Goal: Information Seeking & Learning: Learn about a topic

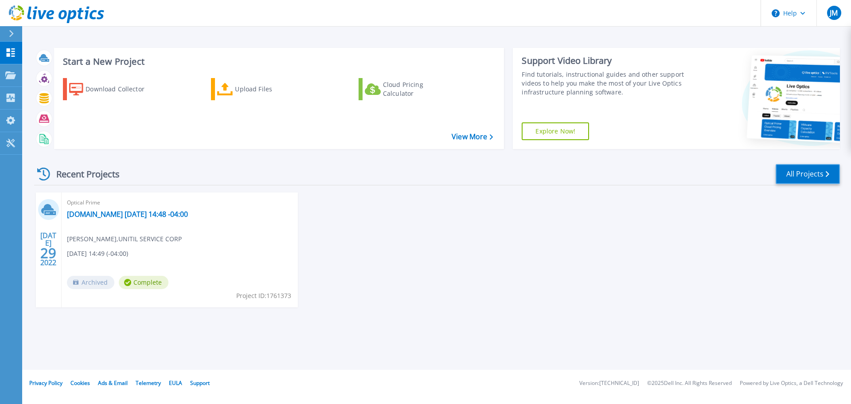
click at [812, 176] on link "All Projects" at bounding box center [808, 174] width 64 height 20
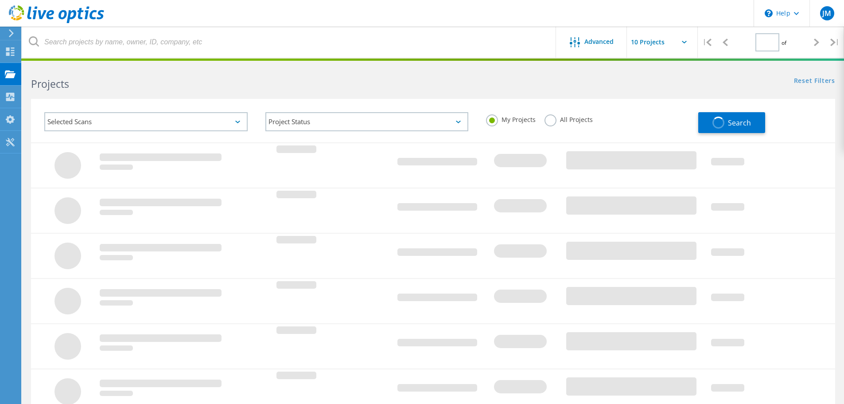
type input "1"
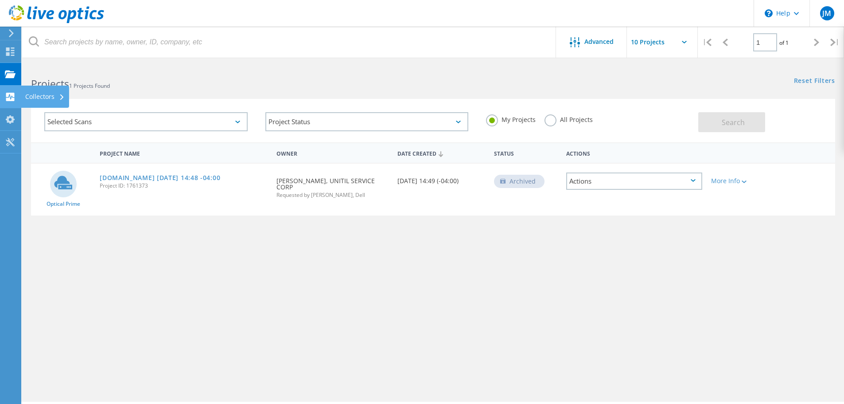
click at [11, 94] on use at bounding box center [10, 97] width 8 height 8
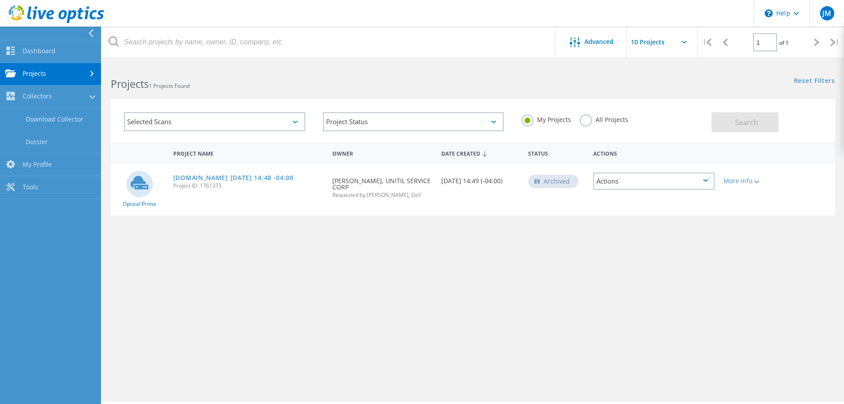
click at [651, 41] on input "text" at bounding box center [671, 42] width 89 height 31
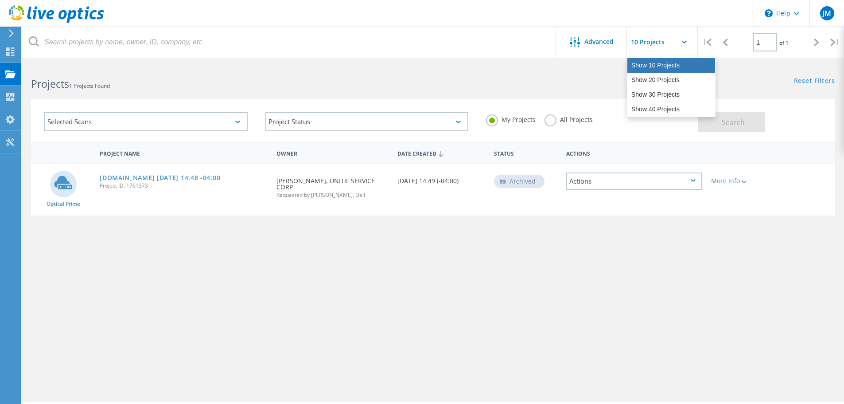
click at [649, 63] on div "Show 10 Projects" at bounding box center [671, 65] width 88 height 15
type input "Show 10 Projects"
click at [592, 74] on div "Reset Filters Show Filters" at bounding box center [638, 72] width 411 height 16
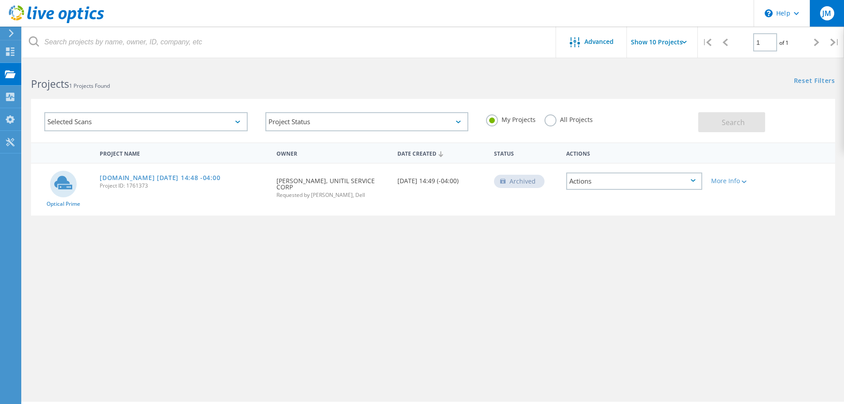
click at [827, 16] on span "JM" at bounding box center [826, 13] width 9 height 7
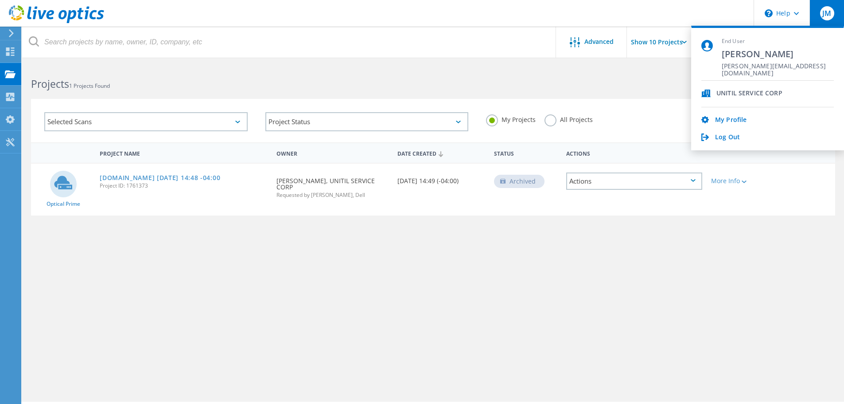
click at [746, 90] on span "UNITIL SERVICE CORP" at bounding box center [750, 94] width 66 height 8
drag, startPoint x: 745, startPoint y: 91, endPoint x: 744, endPoint y: 95, distance: 4.8
click at [745, 91] on span "UNITIL SERVICE CORP" at bounding box center [750, 94] width 66 height 8
click at [734, 122] on link "My Profile" at bounding box center [730, 120] width 31 height 8
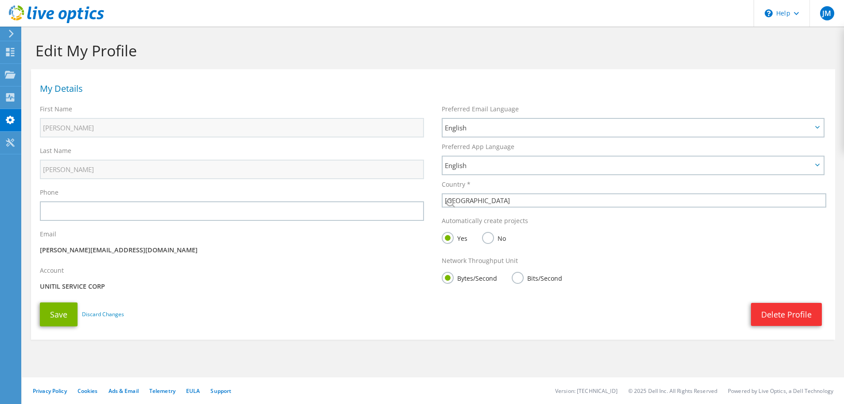
select select "224"
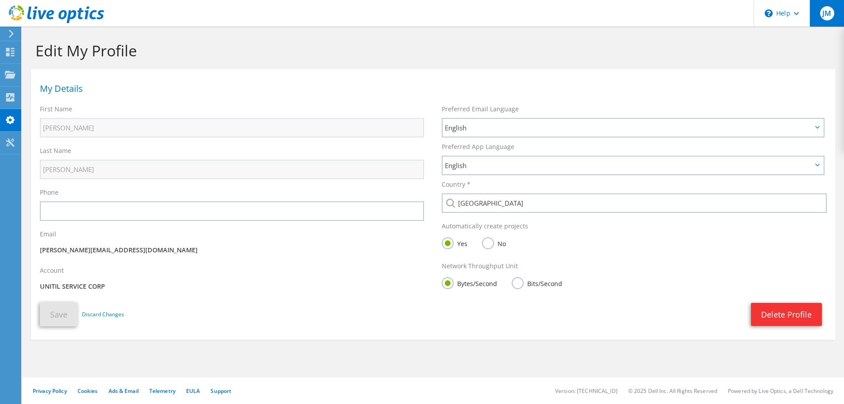
click at [825, 12] on span "JM" at bounding box center [827, 13] width 14 height 14
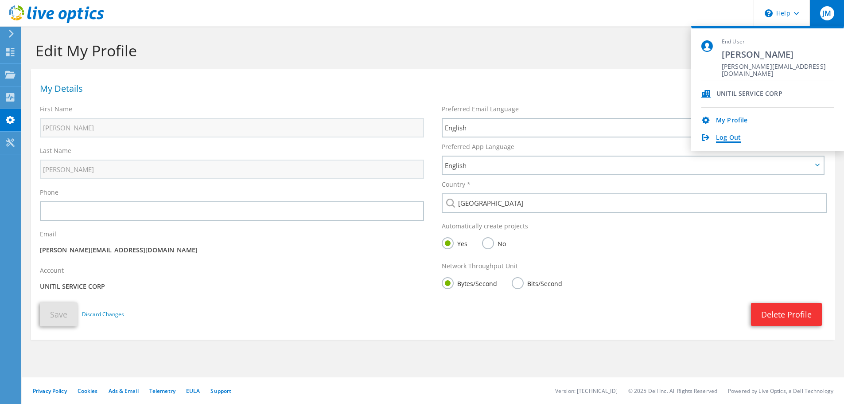
click at [728, 138] on link "Log Out" at bounding box center [728, 138] width 25 height 8
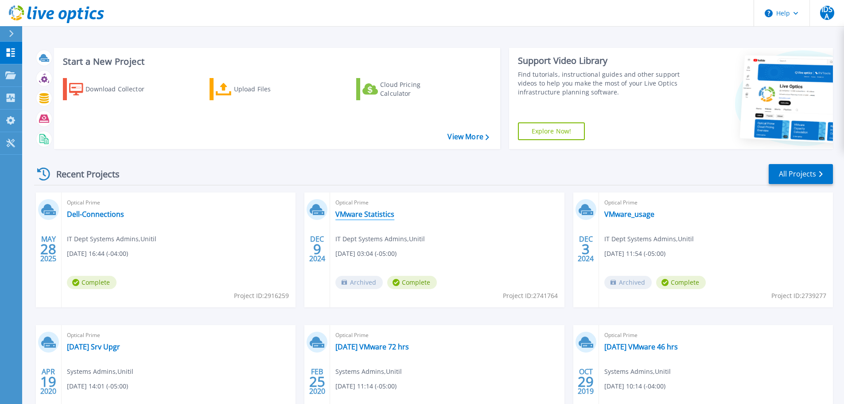
click at [368, 215] on link "VMware Statistics" at bounding box center [364, 214] width 59 height 9
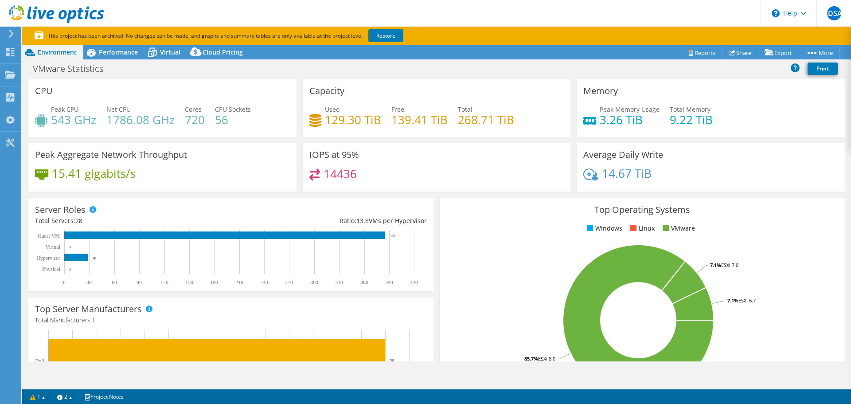
select select "USD"
click at [125, 54] on span "Performance" at bounding box center [118, 52] width 39 height 8
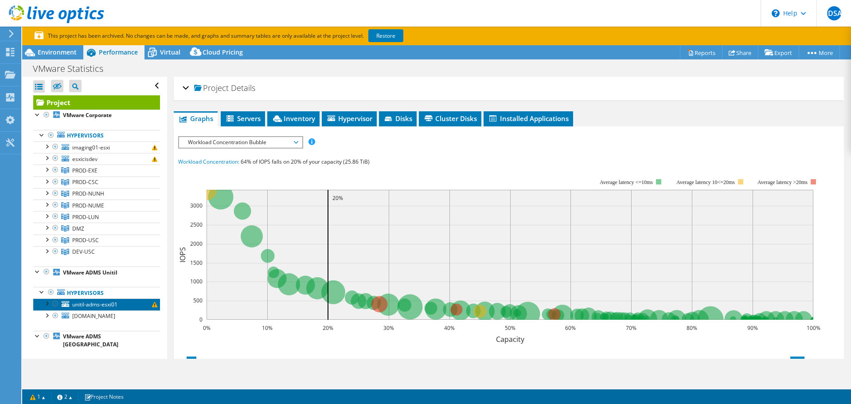
click at [66, 305] on icon at bounding box center [66, 304] width 8 height 6
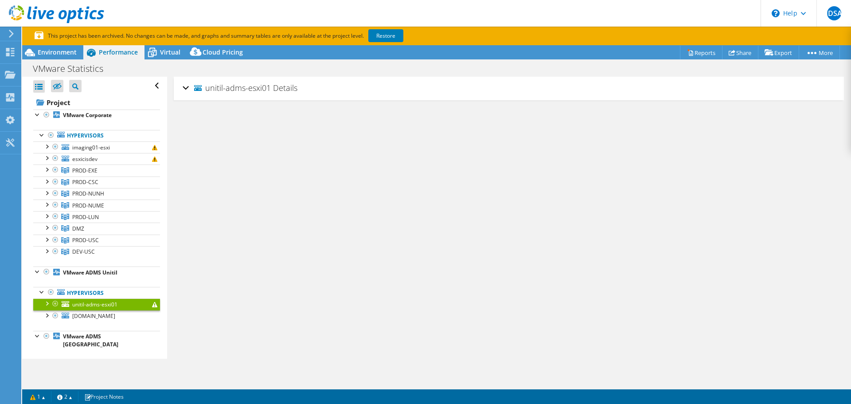
click at [46, 303] on div at bounding box center [46, 302] width 9 height 9
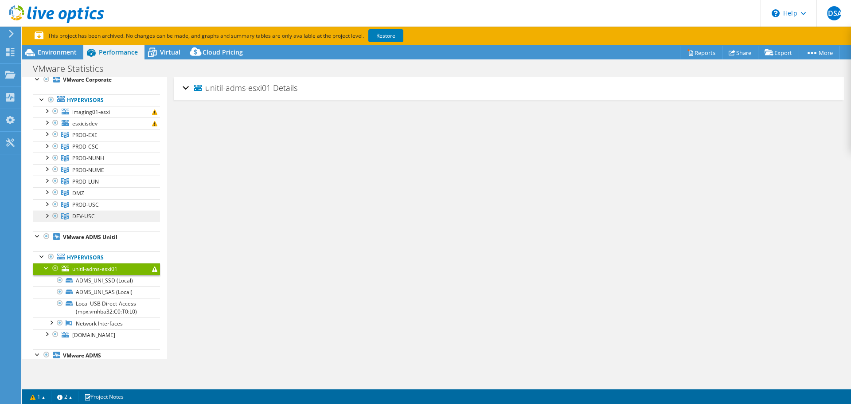
scroll to position [44, 0]
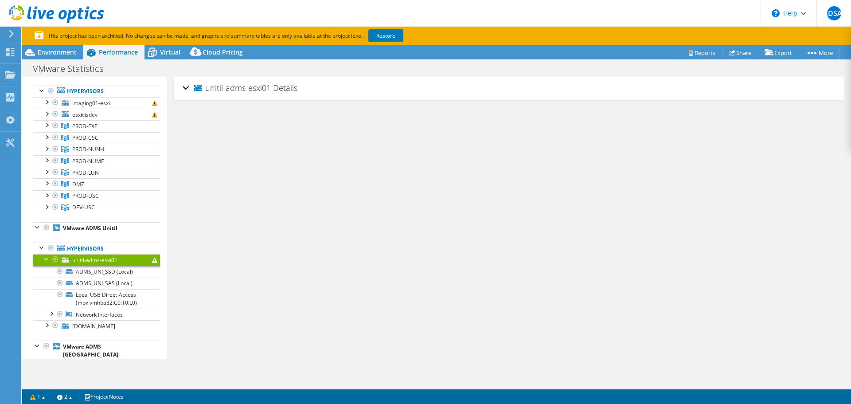
click at [92, 259] on span "unitil-adms-esxi01" at bounding box center [94, 260] width 45 height 8
click at [274, 89] on span "Details" at bounding box center [285, 87] width 24 height 11
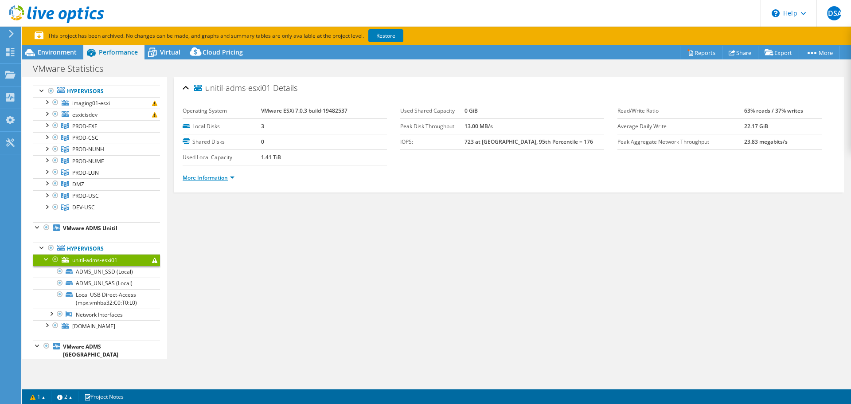
click at [218, 175] on link "More Information" at bounding box center [209, 178] width 52 height 8
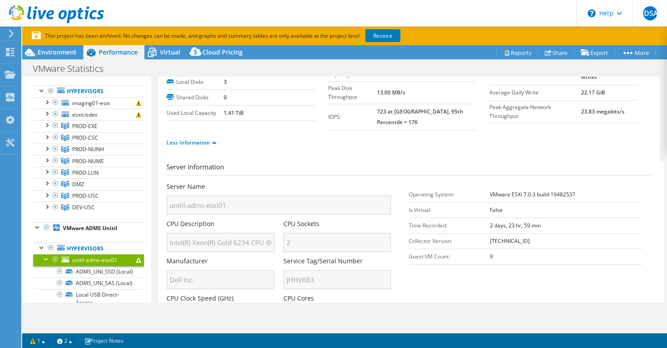
click at [43, 260] on div at bounding box center [46, 258] width 9 height 9
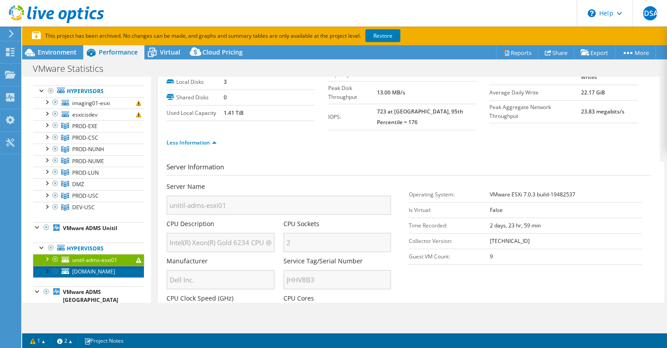
click at [73, 275] on span "unitil-adms-esxi02.admsit.unitil.com" at bounding box center [93, 272] width 43 height 8
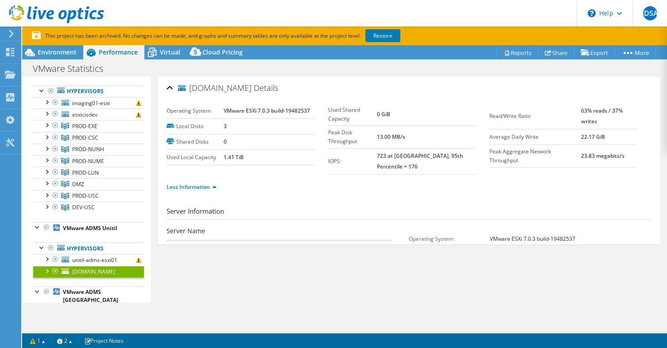
scroll to position [0, 0]
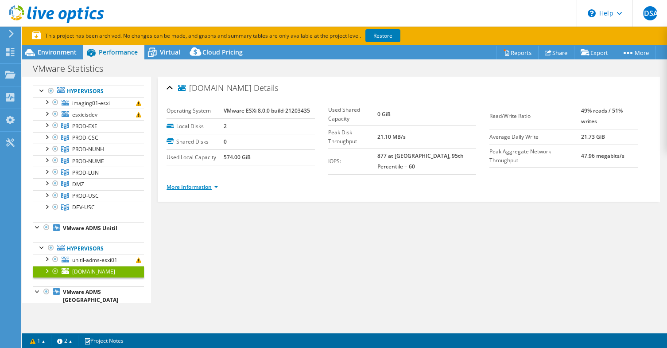
click at [201, 183] on link "More Information" at bounding box center [193, 187] width 52 height 8
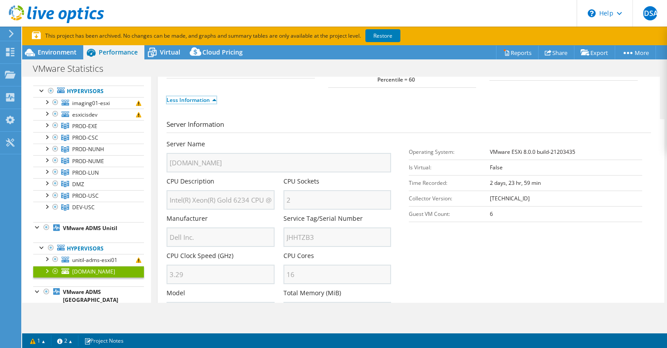
scroll to position [89, 0]
click at [74, 315] on div "Project Actions Project Actions Reports Share Export vSAN ReadyNode Sizer" at bounding box center [344, 205] width 645 height 321
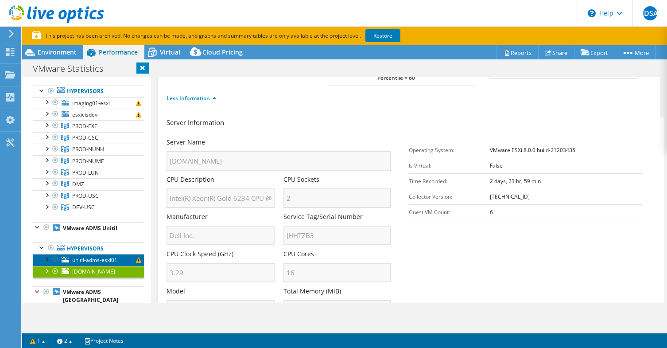
click at [86, 256] on span "unitil-adms-esxi01" at bounding box center [94, 260] width 45 height 8
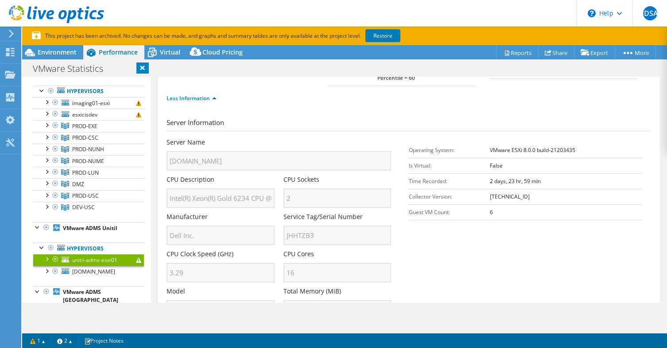
scroll to position [0, 0]
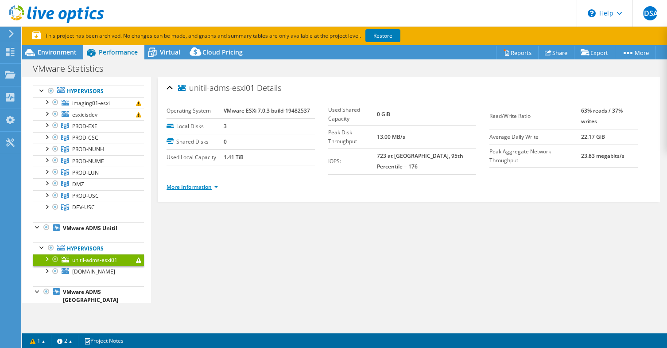
click at [198, 183] on link "More Information" at bounding box center [193, 187] width 52 height 8
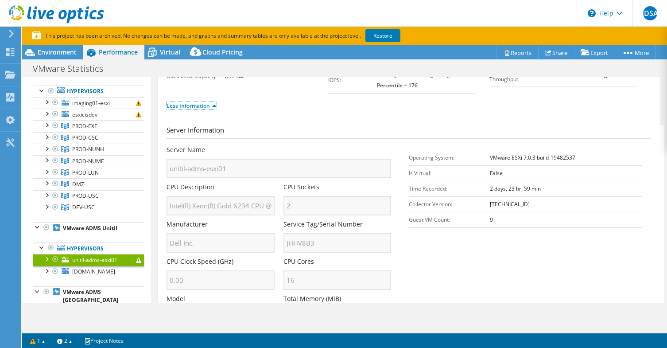
scroll to position [89, 0]
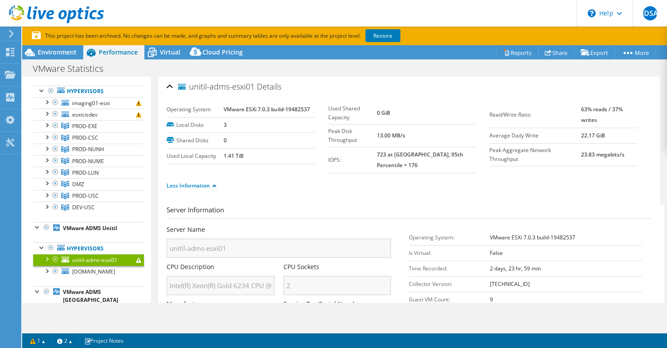
scroll to position [0, 0]
click at [48, 261] on div at bounding box center [46, 258] width 9 height 9
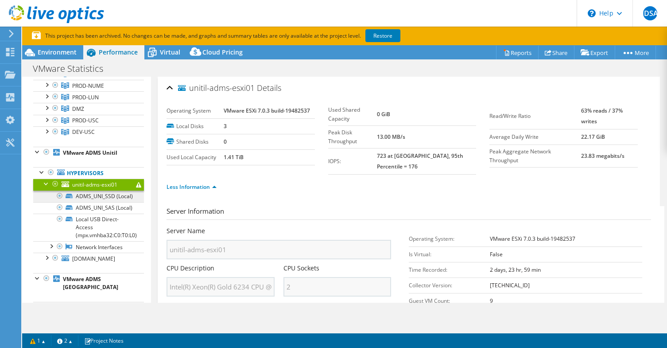
scroll to position [133, 0]
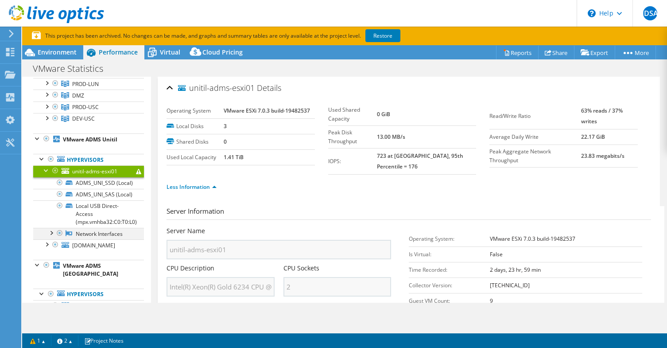
click at [55, 238] on div at bounding box center [59, 233] width 9 height 11
click at [54, 237] on div at bounding box center [51, 232] width 9 height 9
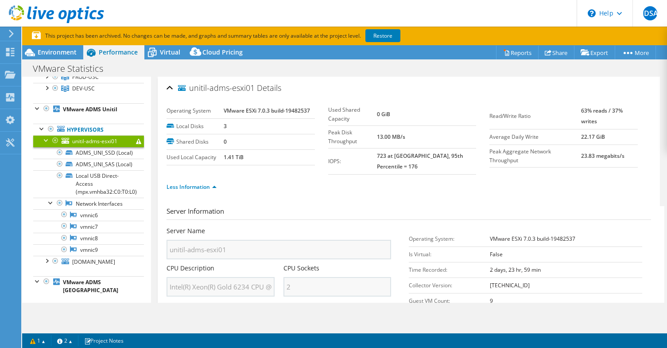
scroll to position [177, 0]
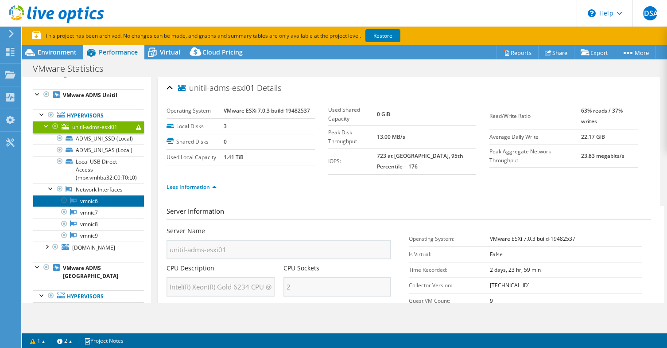
click at [109, 207] on link "vmnic6" at bounding box center [88, 201] width 111 height 12
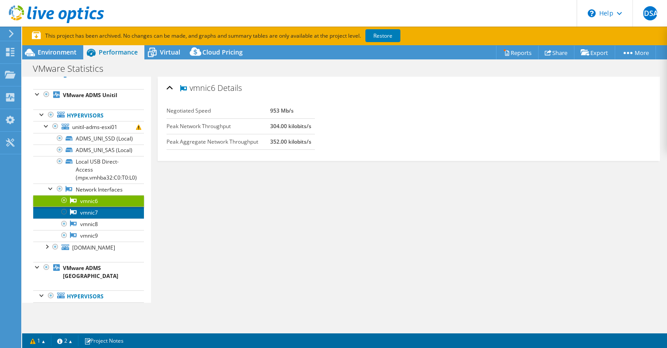
click at [92, 218] on link "vmnic7" at bounding box center [88, 213] width 111 height 12
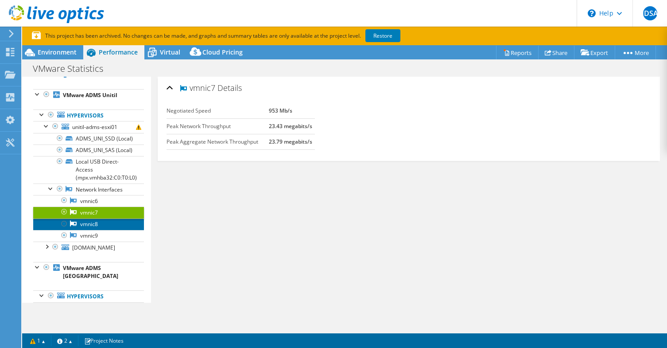
click at [102, 230] on link "vmnic8" at bounding box center [88, 224] width 111 height 12
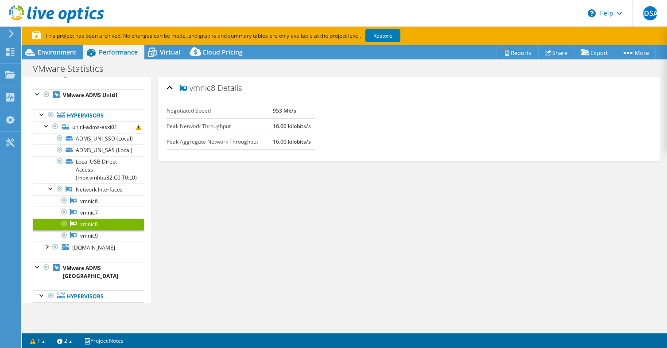
click at [223, 82] on span "Details" at bounding box center [230, 87] width 24 height 11
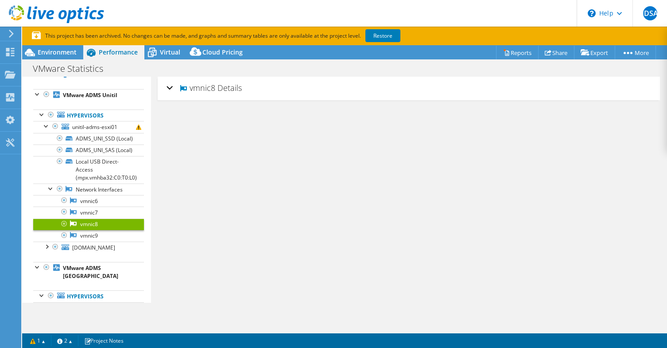
click at [223, 83] on span "Details" at bounding box center [230, 87] width 24 height 11
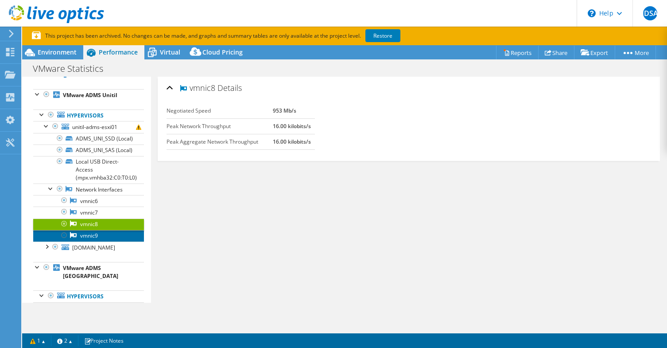
click at [93, 242] on link "vmnic9" at bounding box center [88, 236] width 111 height 12
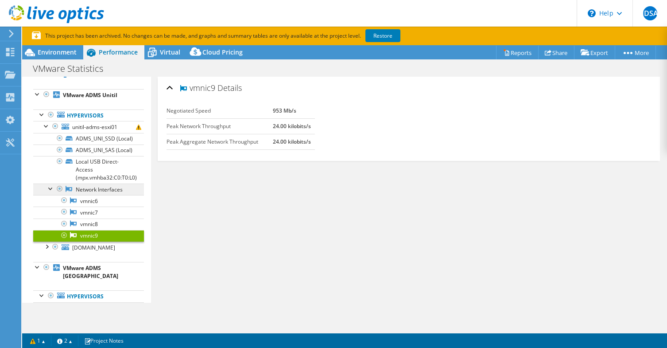
click at [106, 195] on link "Network Interfaces" at bounding box center [88, 189] width 111 height 12
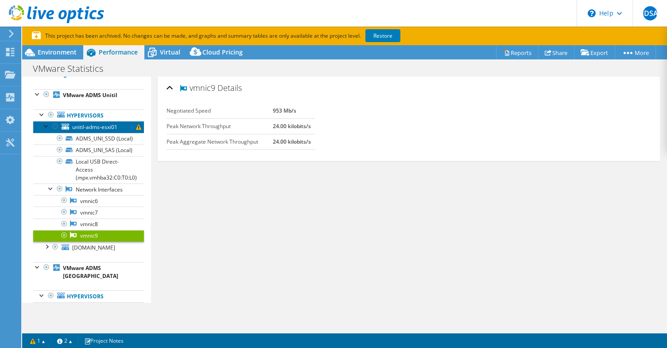
click at [87, 129] on span "unitil-adms-esxi01" at bounding box center [94, 127] width 45 height 8
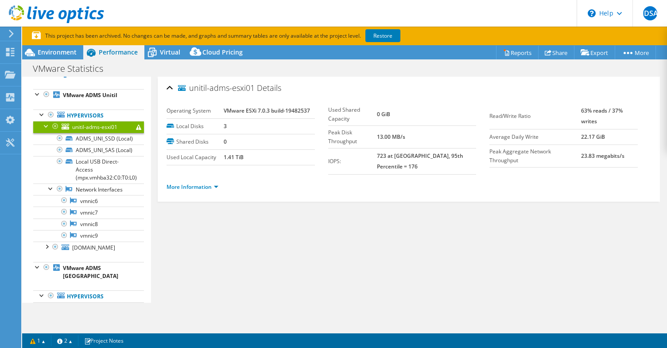
click at [273, 83] on span "Details" at bounding box center [269, 87] width 24 height 11
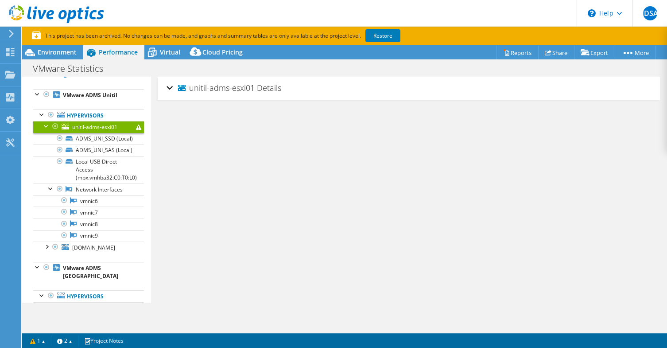
click at [273, 85] on span "Details" at bounding box center [269, 87] width 24 height 11
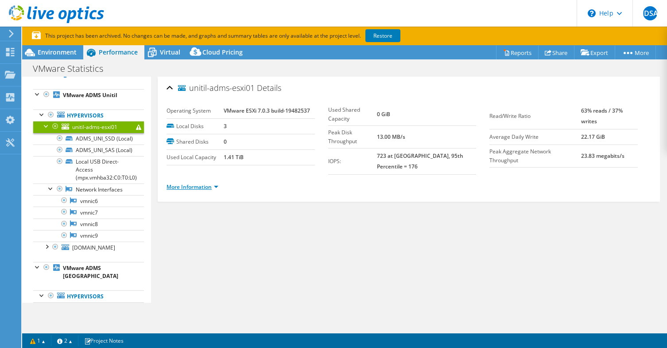
click at [190, 183] on link "More Information" at bounding box center [193, 187] width 52 height 8
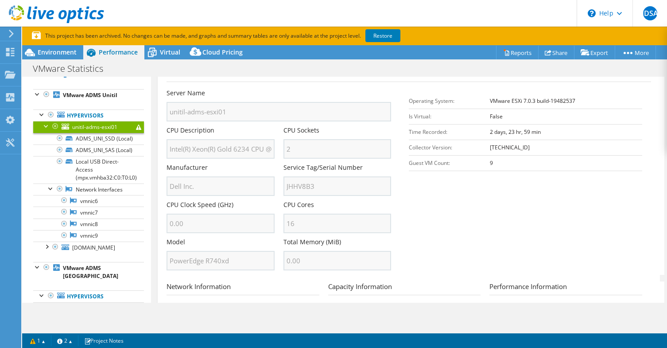
scroll to position [133, 0]
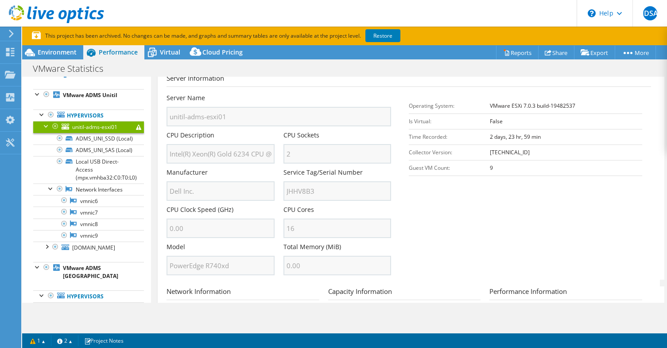
click at [48, 126] on div at bounding box center [46, 125] width 9 height 9
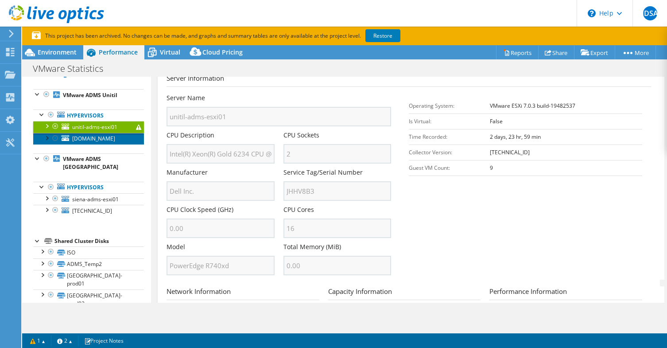
click at [79, 142] on span "unitil-adms-esxi02.admsit.unitil.com" at bounding box center [93, 139] width 43 height 8
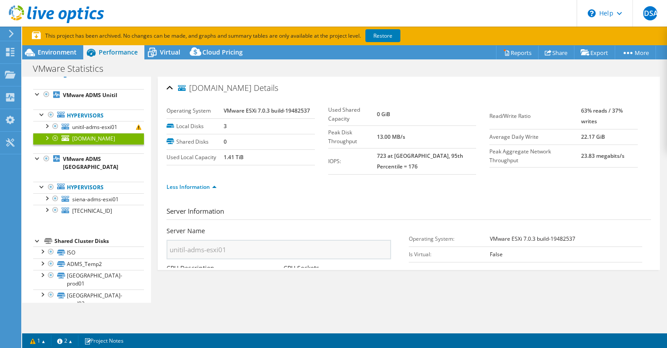
scroll to position [0, 0]
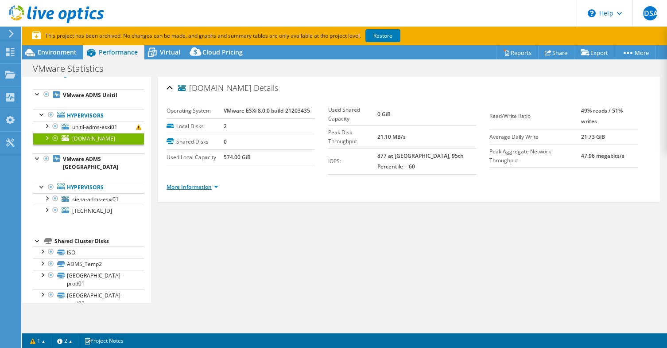
click at [179, 183] on link "More Information" at bounding box center [193, 187] width 52 height 8
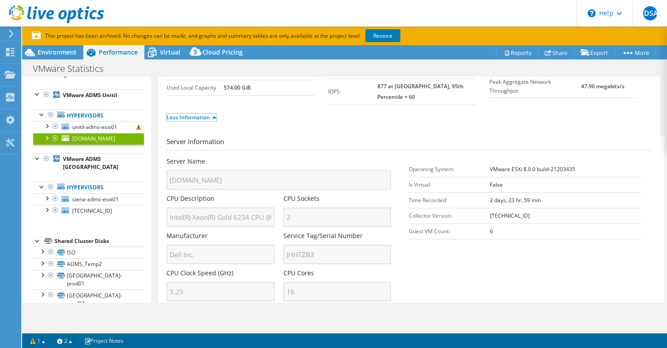
scroll to position [89, 0]
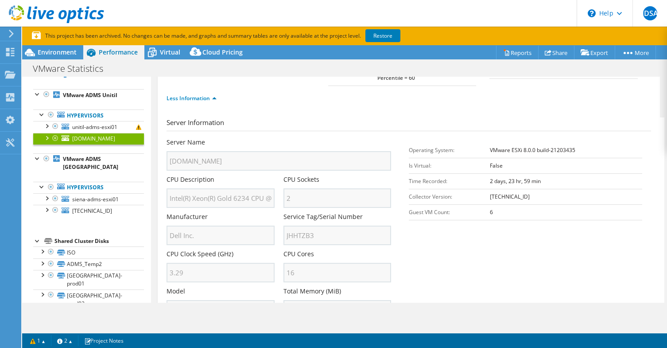
click at [33, 162] on div at bounding box center [37, 157] width 9 height 9
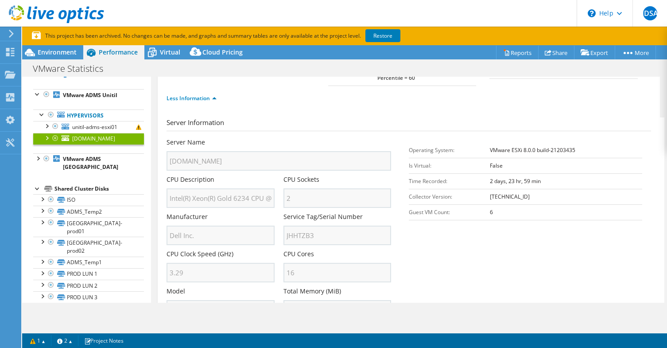
click at [39, 191] on div at bounding box center [37, 187] width 9 height 9
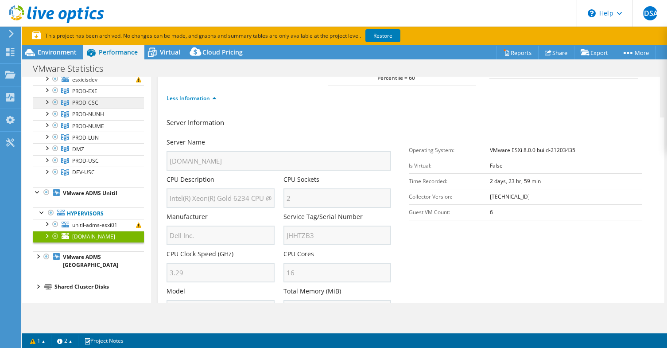
scroll to position [79, 0]
click at [39, 260] on div at bounding box center [37, 255] width 9 height 9
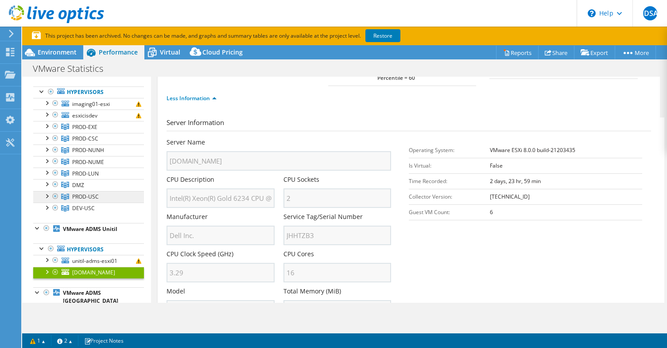
scroll to position [88, 0]
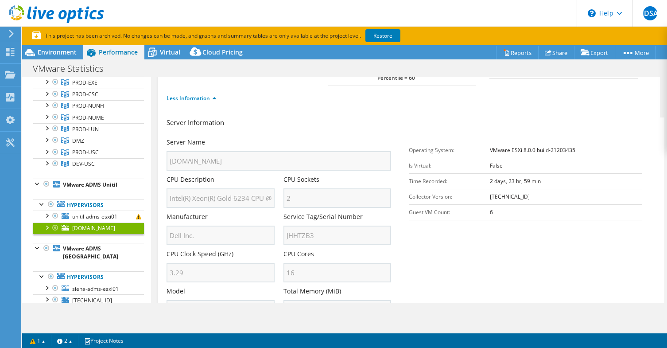
click at [82, 231] on span "unitil-adms-esxi02.admsit.unitil.com" at bounding box center [93, 228] width 43 height 8
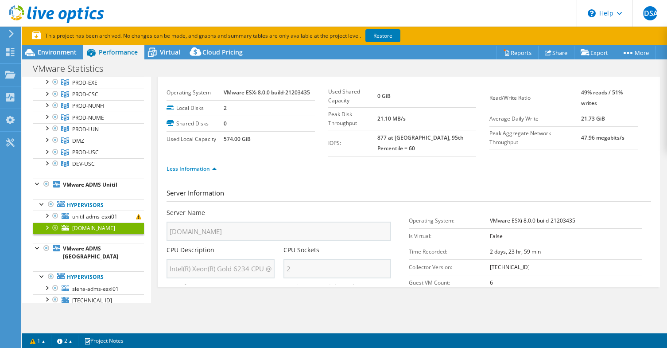
scroll to position [0, 0]
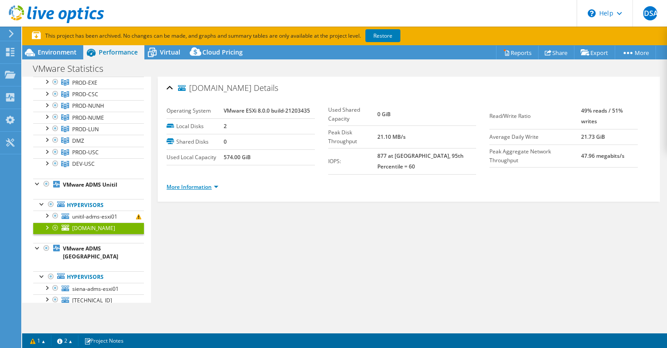
click at [184, 183] on link "More Information" at bounding box center [193, 187] width 52 height 8
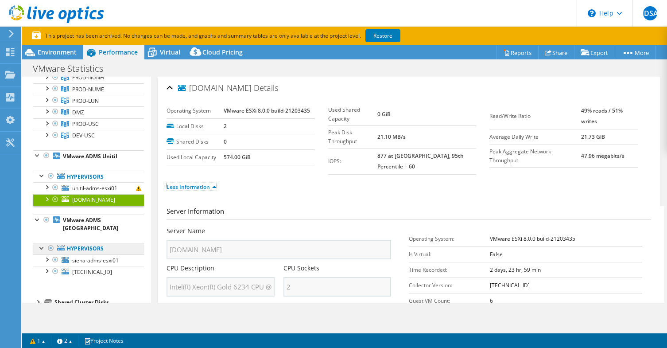
scroll to position [132, 0]
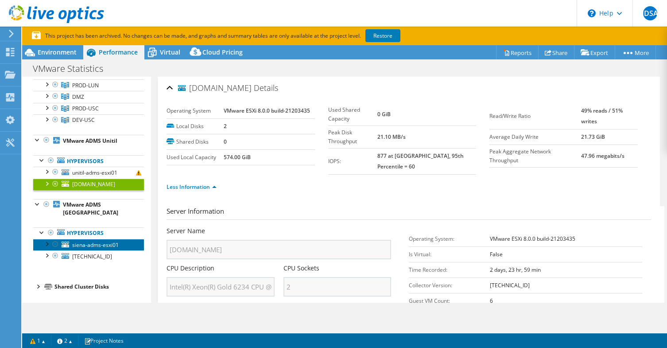
click at [94, 246] on span "siena-adms-esxi01" at bounding box center [95, 245] width 47 height 8
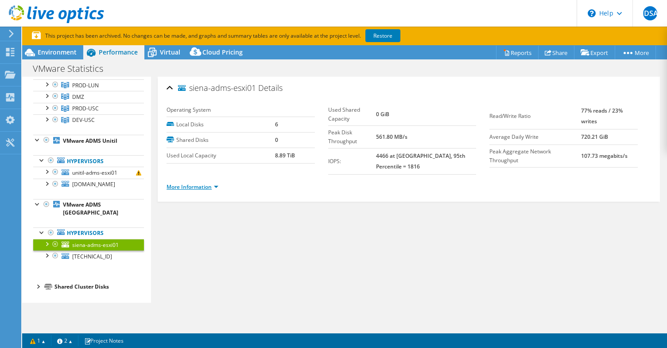
click at [203, 185] on link "More Information" at bounding box center [193, 187] width 52 height 8
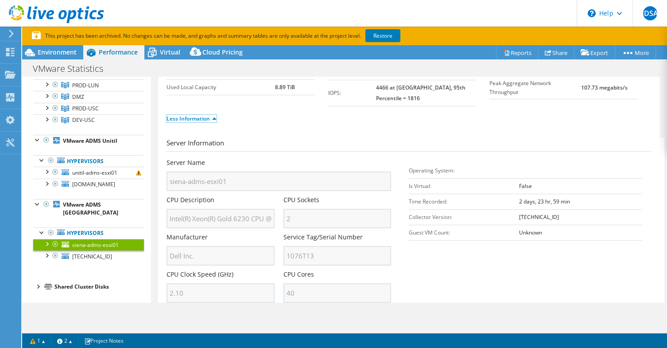
scroll to position [89, 0]
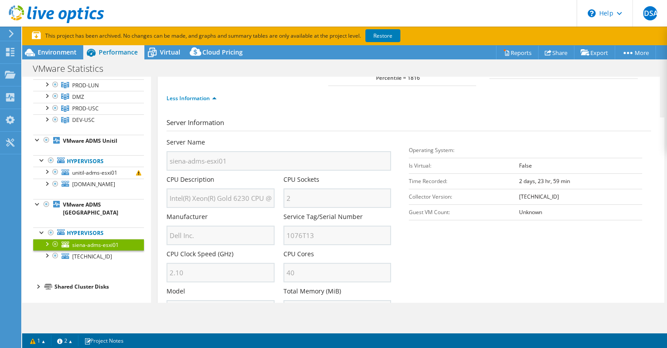
click at [168, 315] on div "Project Actions Project Actions Reports Share Export vSAN ReadyNode Sizer" at bounding box center [344, 205] width 645 height 321
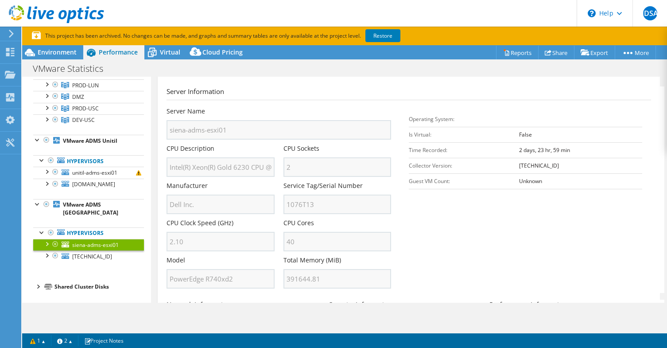
scroll to position [133, 0]
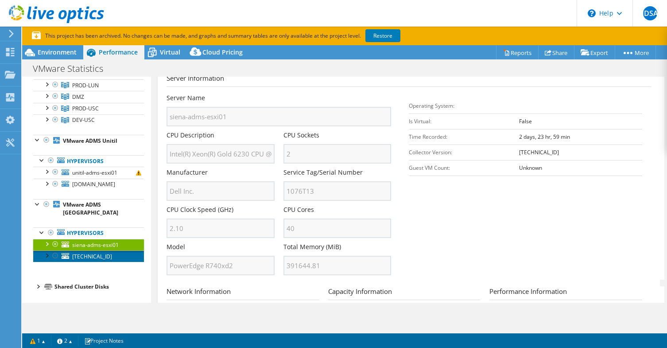
click at [76, 255] on span "10.4.86.12" at bounding box center [92, 257] width 40 height 8
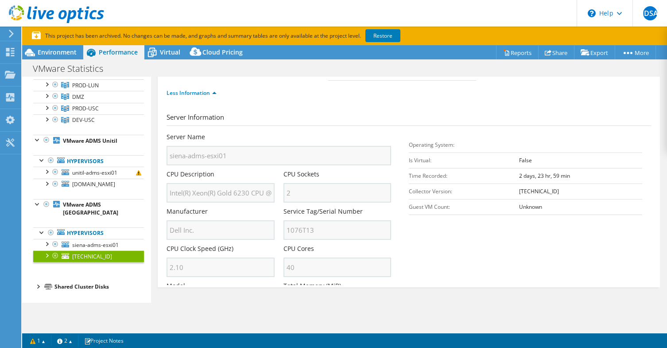
scroll to position [0, 0]
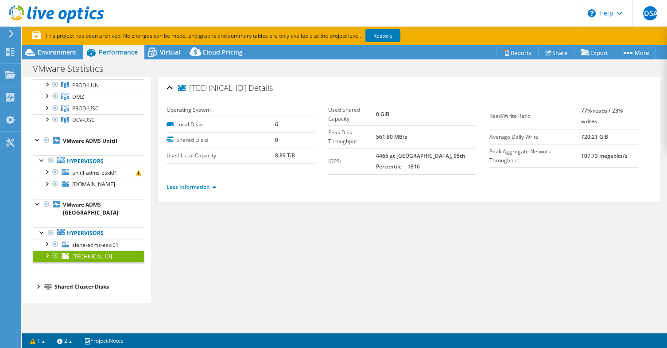
click at [49, 255] on div at bounding box center [46, 254] width 9 height 9
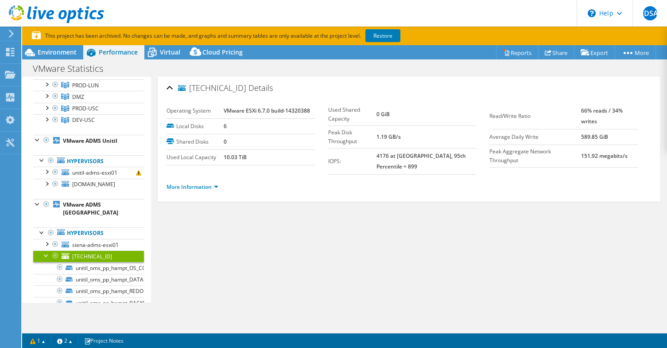
click at [201, 191] on div "More Information" at bounding box center [409, 187] width 485 height 25
click at [199, 183] on link "More Information" at bounding box center [193, 187] width 52 height 8
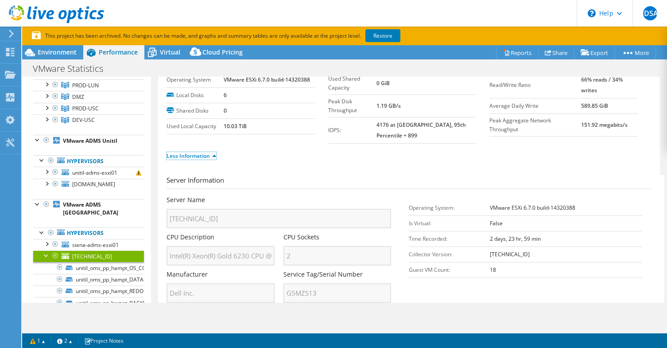
scroll to position [44, 0]
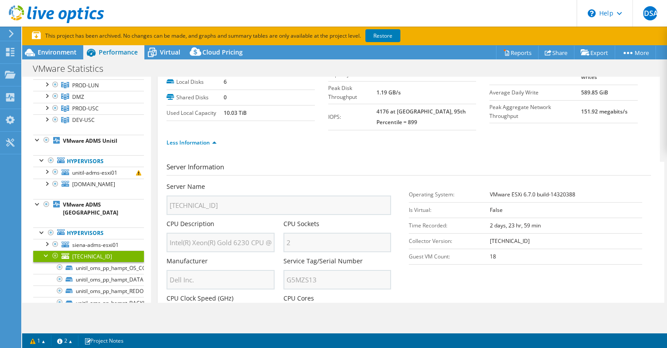
drag, startPoint x: 167, startPoint y: 327, endPoint x: 171, endPoint y: 321, distance: 7.0
click at [168, 326] on div "Project Actions Project Actions Reports Share Export vSAN ReadyNode Sizer" at bounding box center [344, 205] width 645 height 321
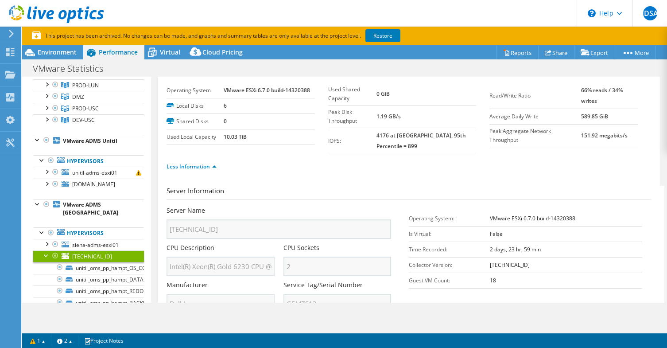
scroll to position [0, 0]
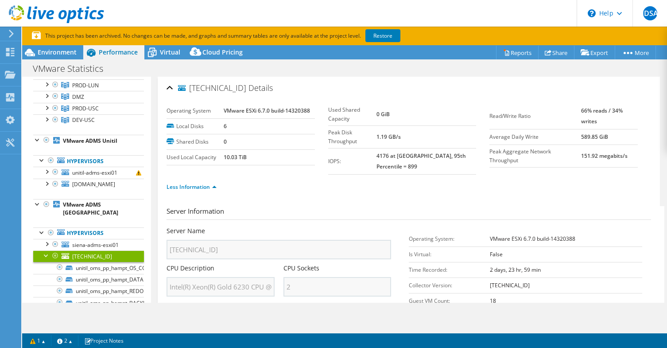
click at [179, 316] on div "Project Actions Project Actions Reports Share Export vSAN ReadyNode Sizer" at bounding box center [344, 205] width 645 height 321
click at [182, 326] on div "Project Actions Project Actions Reports Share Export vSAN ReadyNode Sizer" at bounding box center [344, 205] width 645 height 321
click at [41, 234] on div at bounding box center [42, 231] width 9 height 9
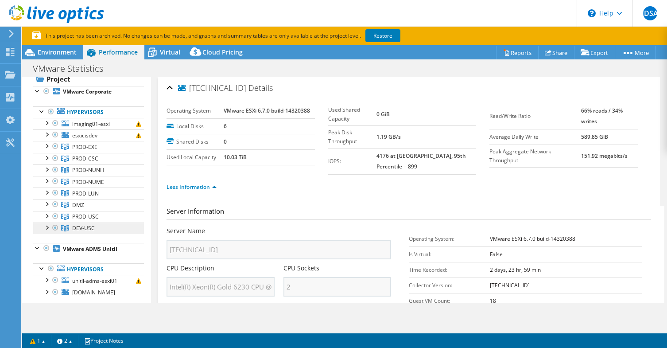
scroll to position [20, 0]
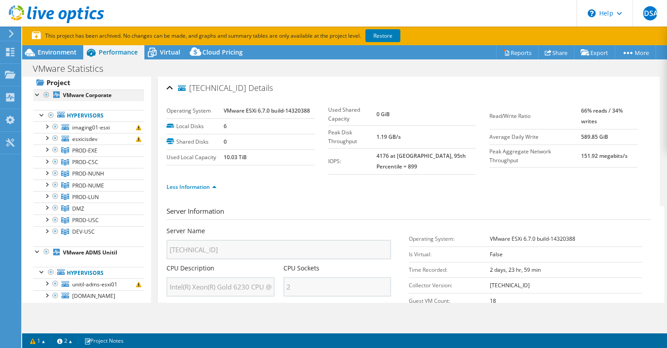
click at [35, 93] on div at bounding box center [37, 94] width 9 height 9
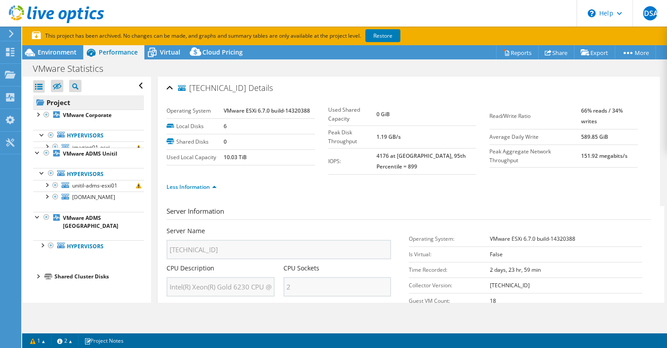
scroll to position [0, 0]
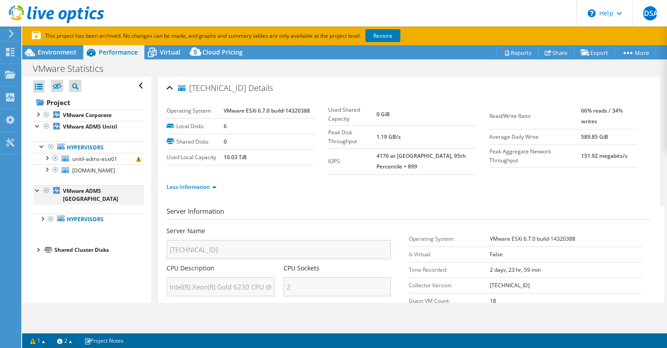
click at [36, 194] on div at bounding box center [37, 189] width 9 height 9
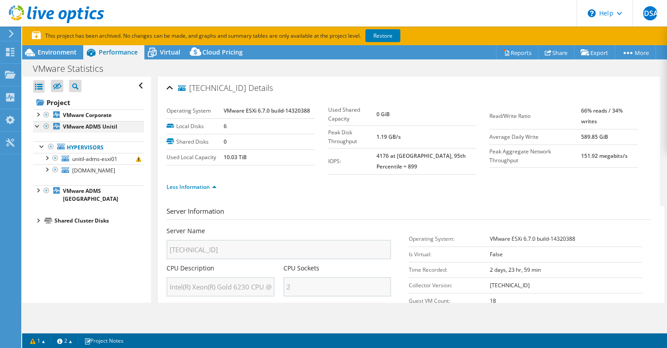
click at [35, 128] on div at bounding box center [37, 125] width 9 height 9
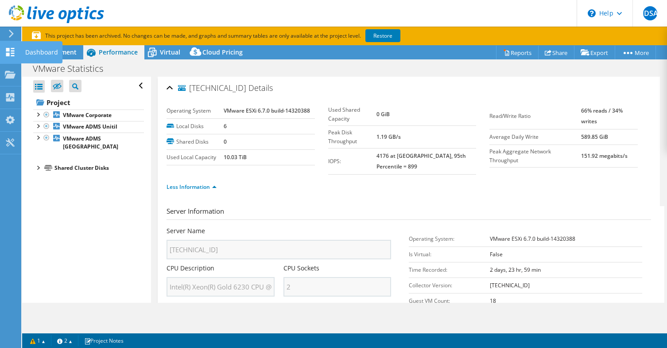
click at [9, 52] on icon at bounding box center [10, 52] width 11 height 8
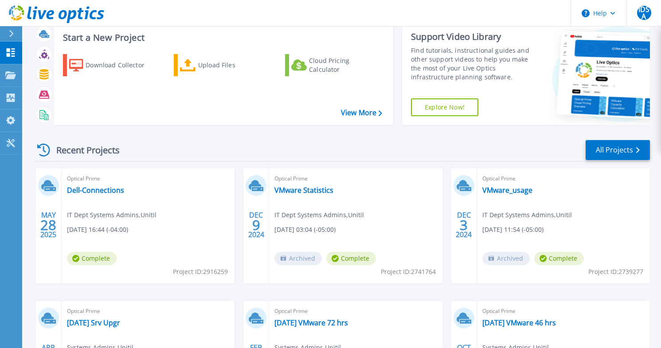
scroll to position [44, 0]
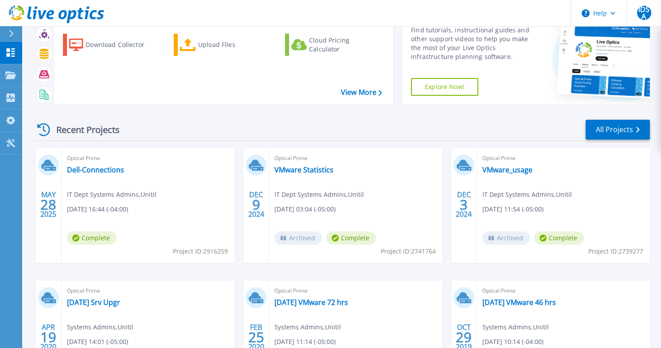
click at [518, 176] on div "Optical Prime VMware_usage IT Dept Systems Admins , Unitil 12/03/2024, 11:54 (-…" at bounding box center [563, 205] width 173 height 115
click at [520, 170] on link "VMware_usage" at bounding box center [507, 169] width 50 height 9
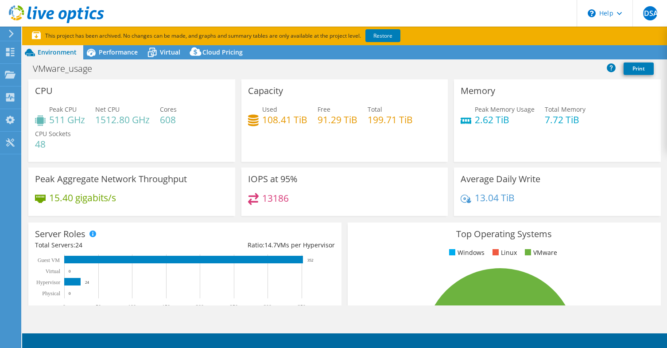
select select "USD"
click at [109, 52] on span "Performance" at bounding box center [118, 52] width 39 height 8
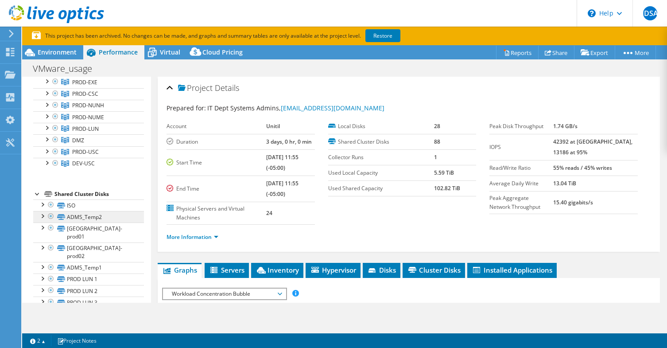
scroll to position [89, 0]
click at [36, 192] on div at bounding box center [37, 192] width 9 height 9
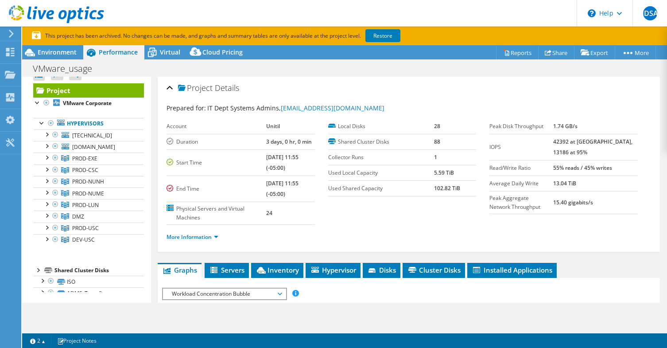
scroll to position [0, 0]
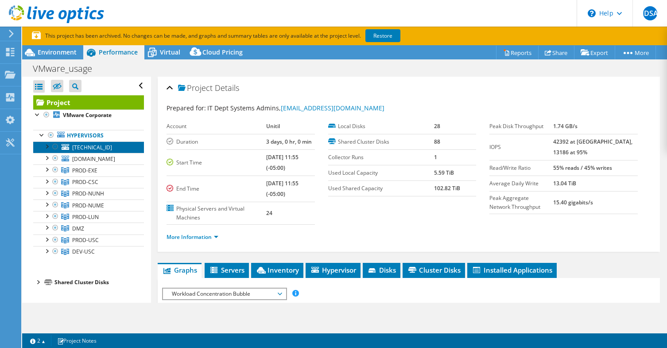
click at [99, 149] on span "10.4.250.138" at bounding box center [92, 148] width 40 height 8
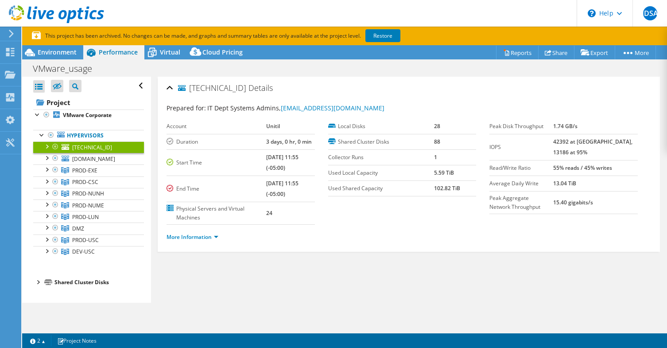
click at [99, 149] on span "10.4.250.138" at bounding box center [92, 148] width 40 height 8
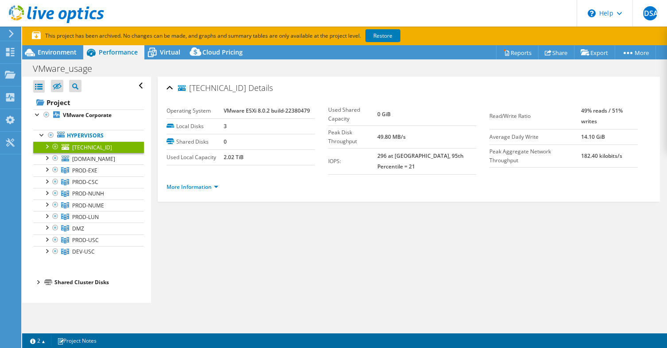
click at [47, 146] on div at bounding box center [46, 145] width 9 height 9
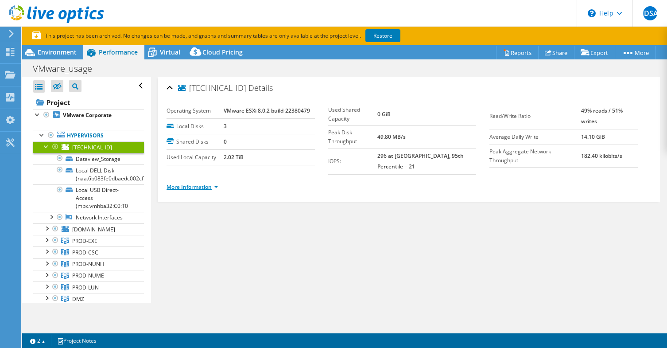
click at [199, 183] on link "More Information" at bounding box center [193, 187] width 52 height 8
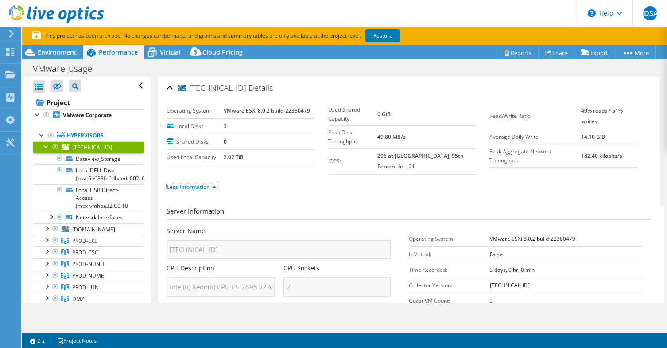
scroll to position [89, 0]
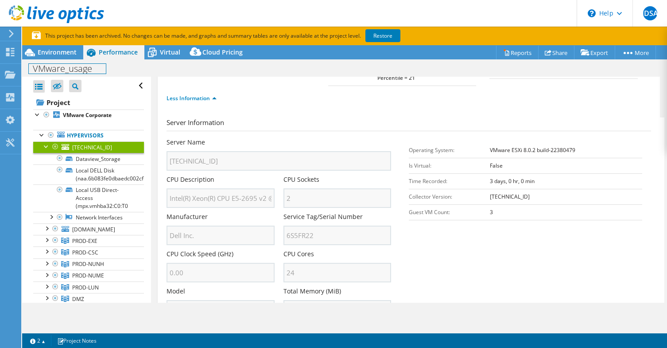
click at [39, 330] on div "Project Actions Project Actions Reports Share Export vSAN ReadyNode Sizer" at bounding box center [344, 205] width 645 height 321
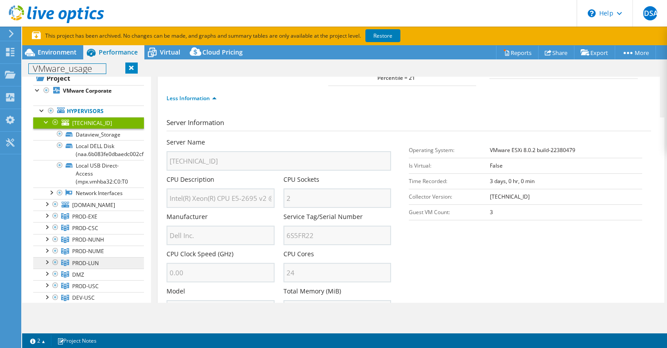
scroll to position [66, 0]
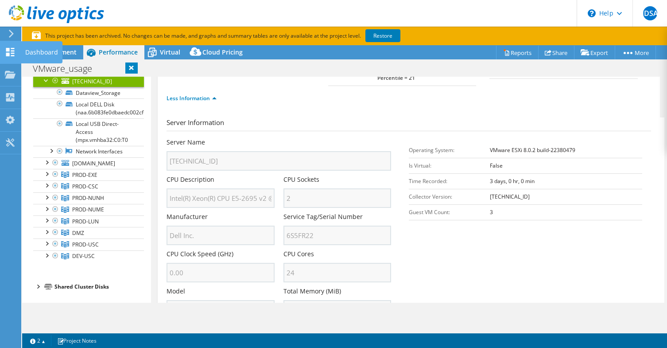
click at [14, 52] on icon at bounding box center [10, 52] width 11 height 8
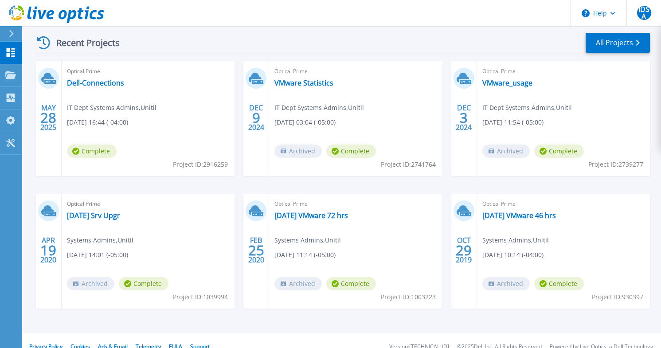
scroll to position [133, 0]
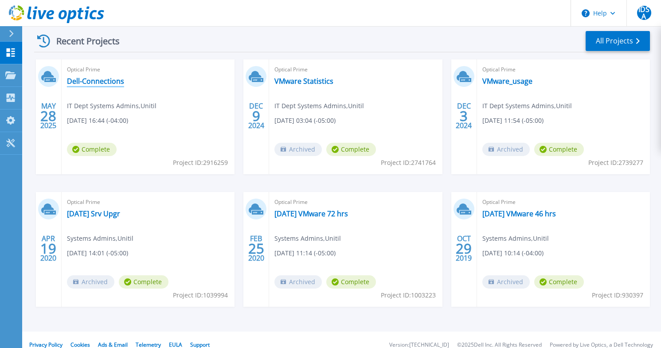
click at [90, 82] on link "Dell-Connections" at bounding box center [95, 81] width 57 height 9
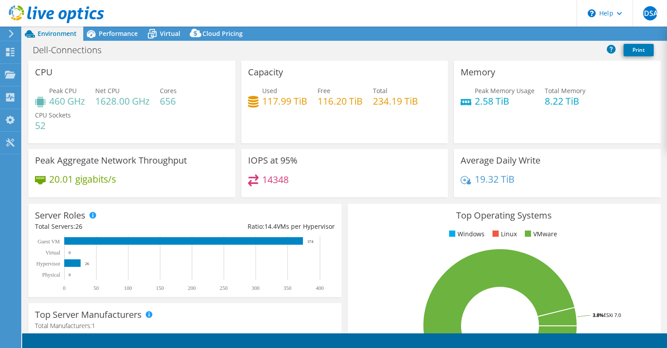
select select "USEast"
select select "USD"
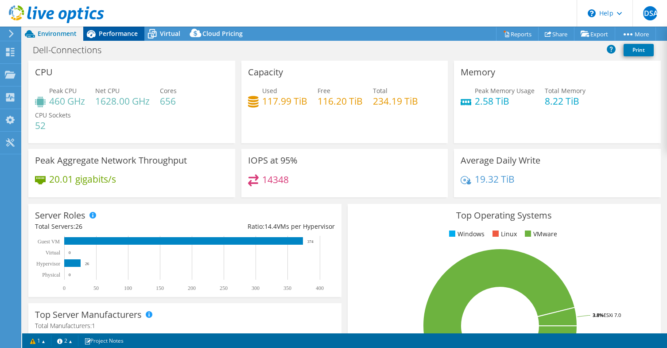
click at [110, 33] on span "Performance" at bounding box center [118, 33] width 39 height 8
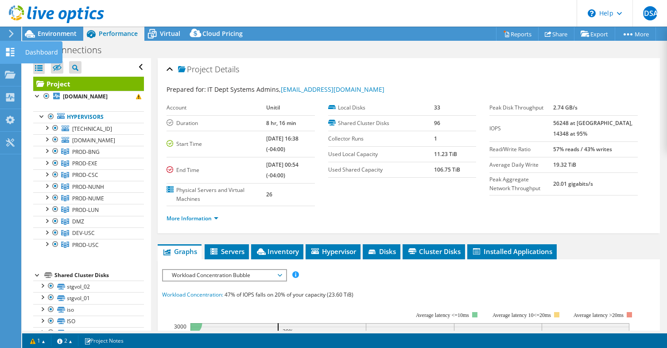
click at [10, 51] on icon at bounding box center [10, 52] width 11 height 8
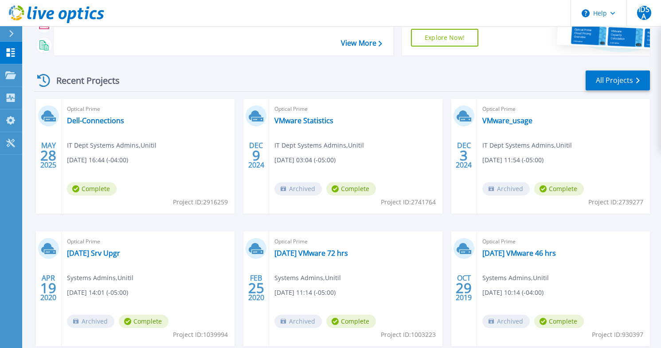
scroll to position [143, 0]
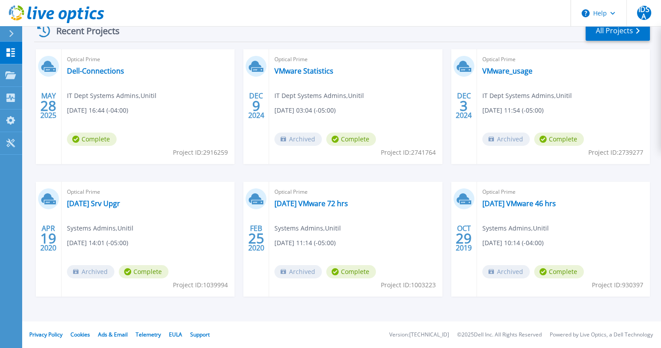
click at [132, 205] on div "Optical Prime [DATE] Srv Upgr Systems Admins , Unitil [DATE] 14:01 (-05:00) Arc…" at bounding box center [148, 239] width 173 height 115
click at [120, 207] on link "[DATE] Srv Upgr" at bounding box center [93, 203] width 53 height 9
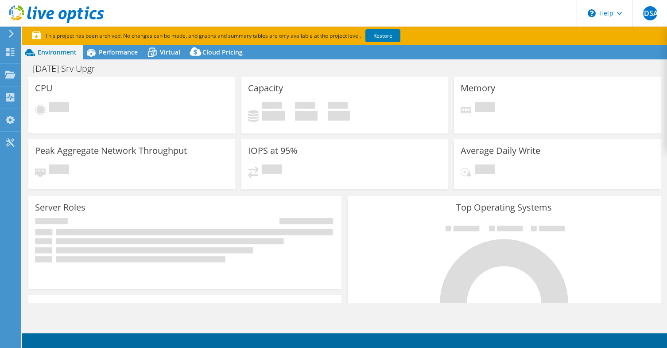
select select "USD"
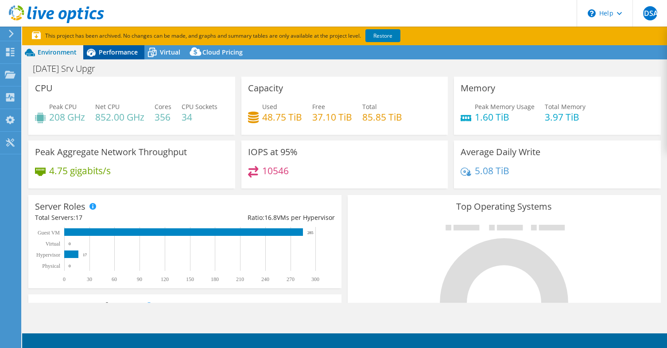
click at [112, 52] on span "Performance" at bounding box center [118, 52] width 39 height 8
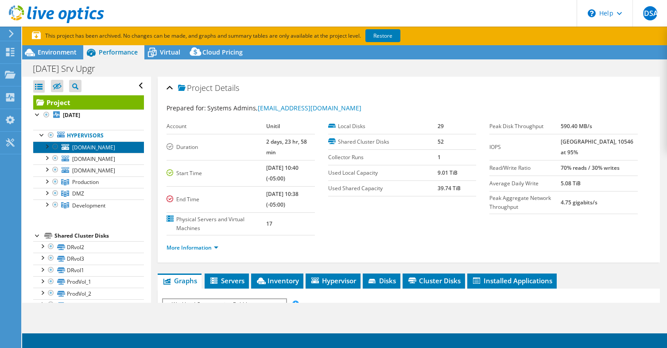
click at [87, 151] on span "[DOMAIN_NAME]" at bounding box center [93, 148] width 43 height 8
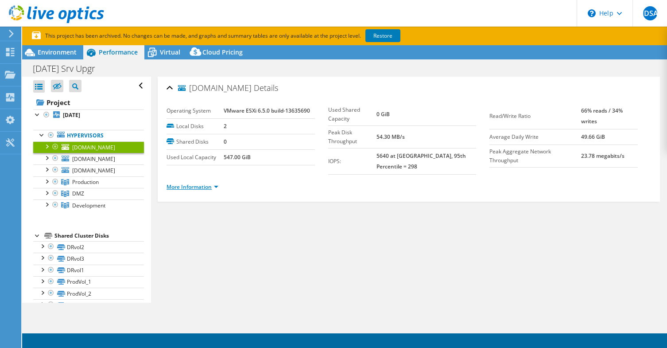
click at [180, 183] on link "More Information" at bounding box center [193, 187] width 52 height 8
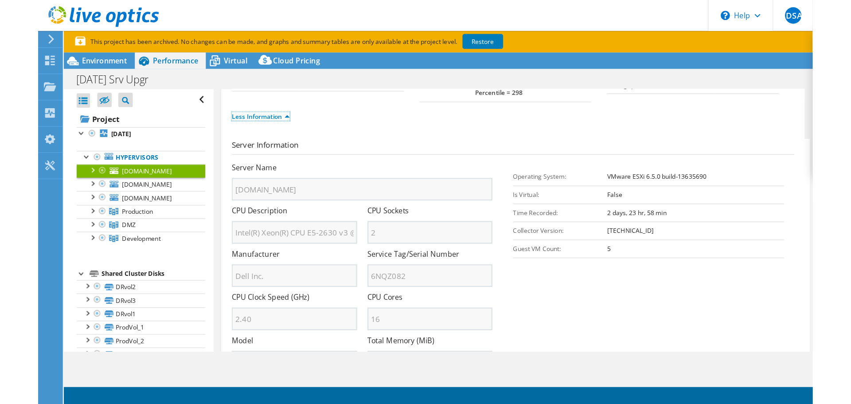
scroll to position [89, 0]
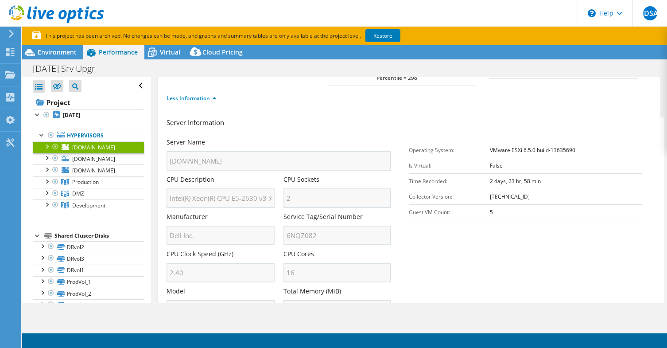
click at [239, 91] on ul "Less Information" at bounding box center [409, 97] width 485 height 12
click at [231, 287] on div "Model PowerEdge R630" at bounding box center [221, 303] width 108 height 33
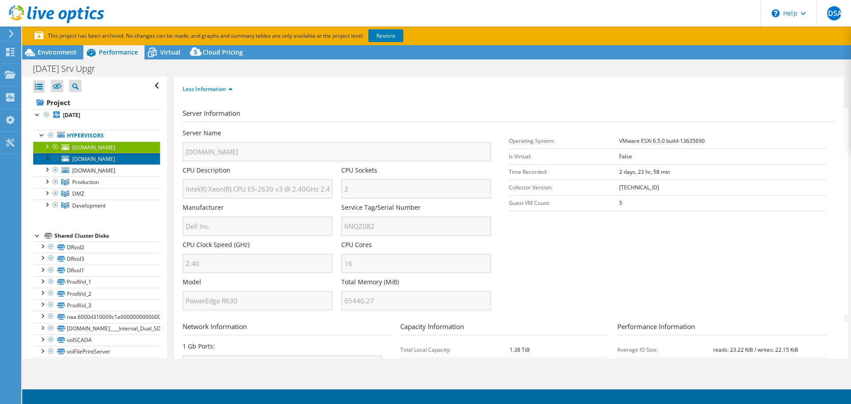
click at [91, 157] on span "[DOMAIN_NAME]" at bounding box center [93, 159] width 43 height 8
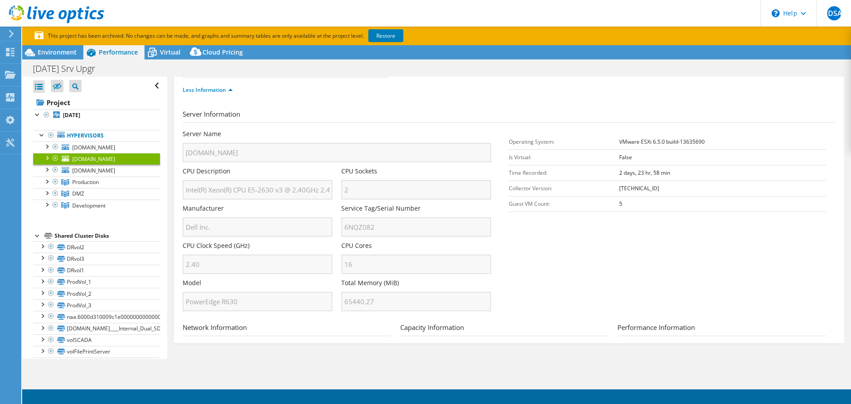
scroll to position [0, 0]
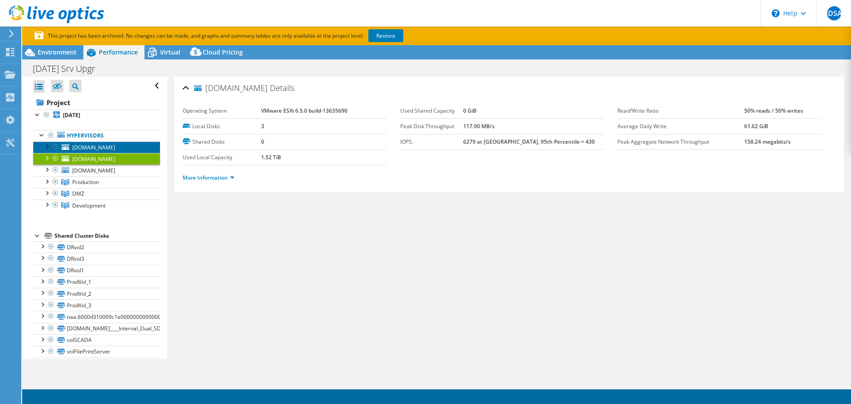
click at [92, 148] on span "[DOMAIN_NAME]" at bounding box center [93, 148] width 43 height 8
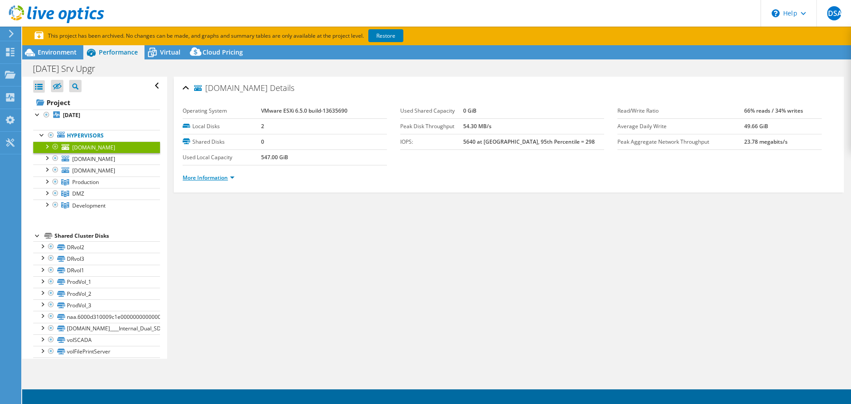
click at [215, 177] on link "More Information" at bounding box center [209, 178] width 52 height 8
